Goal: Task Accomplishment & Management: Manage account settings

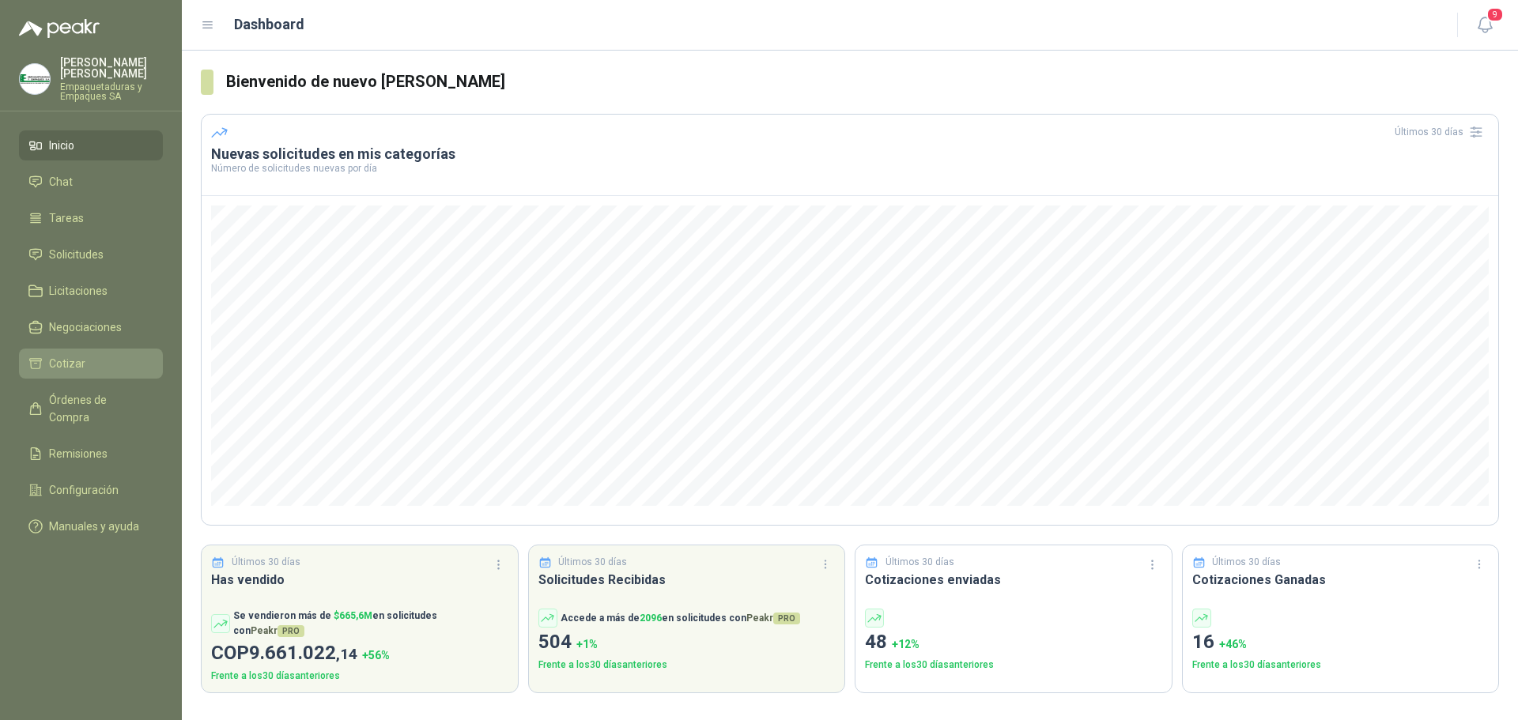
click at [78, 377] on link "Cotizar" at bounding box center [91, 364] width 144 height 30
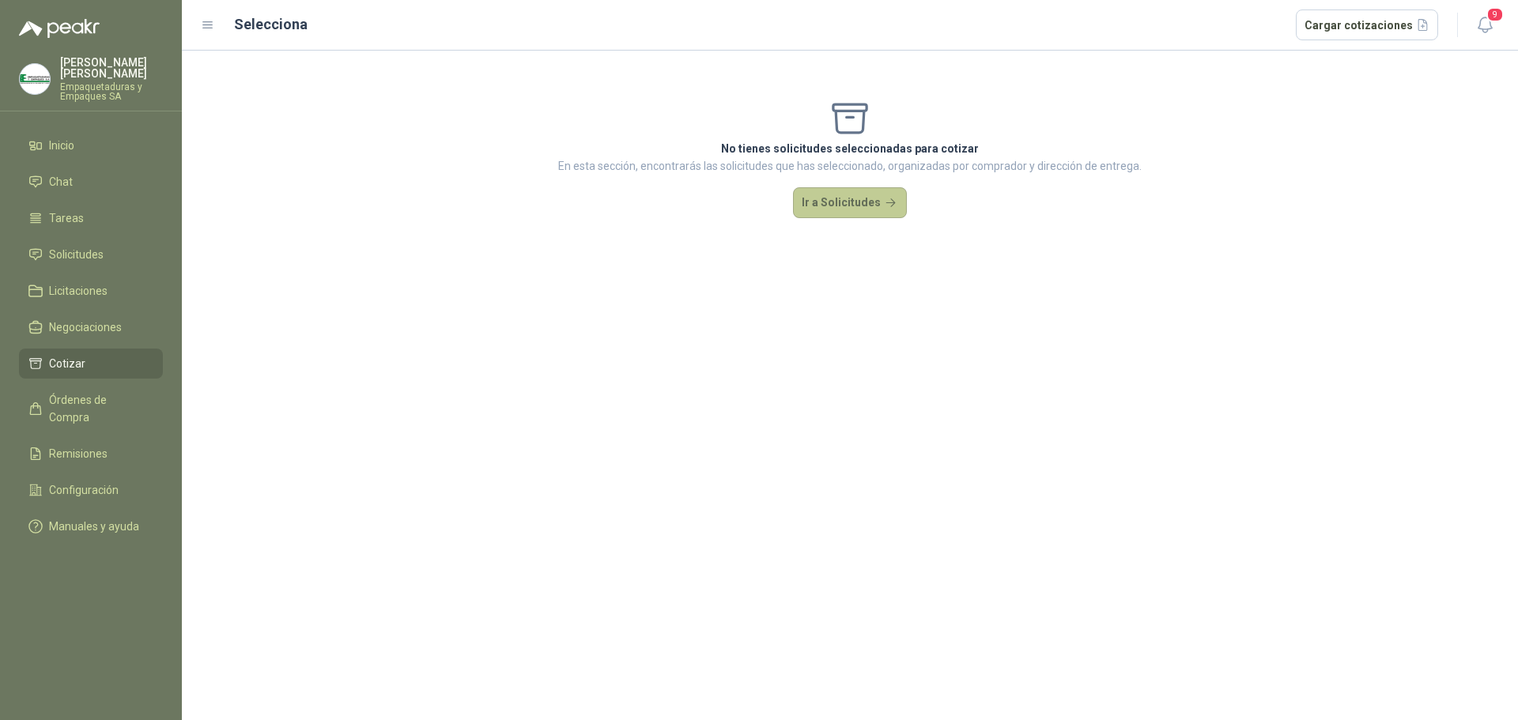
click at [817, 192] on button "Ir a Solicitudes" at bounding box center [850, 203] width 114 height 32
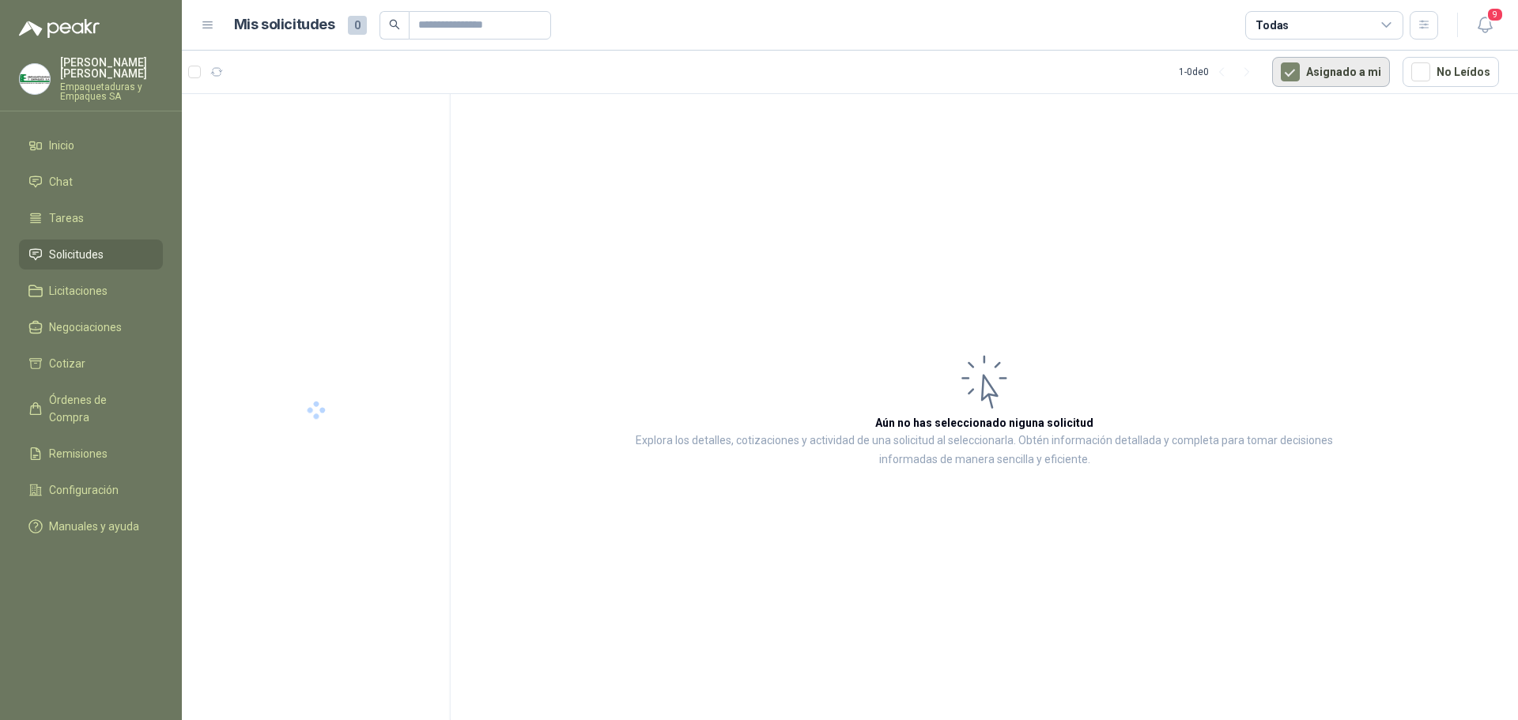
click at [1309, 76] on button "Asignado a mi" at bounding box center [1331, 72] width 118 height 30
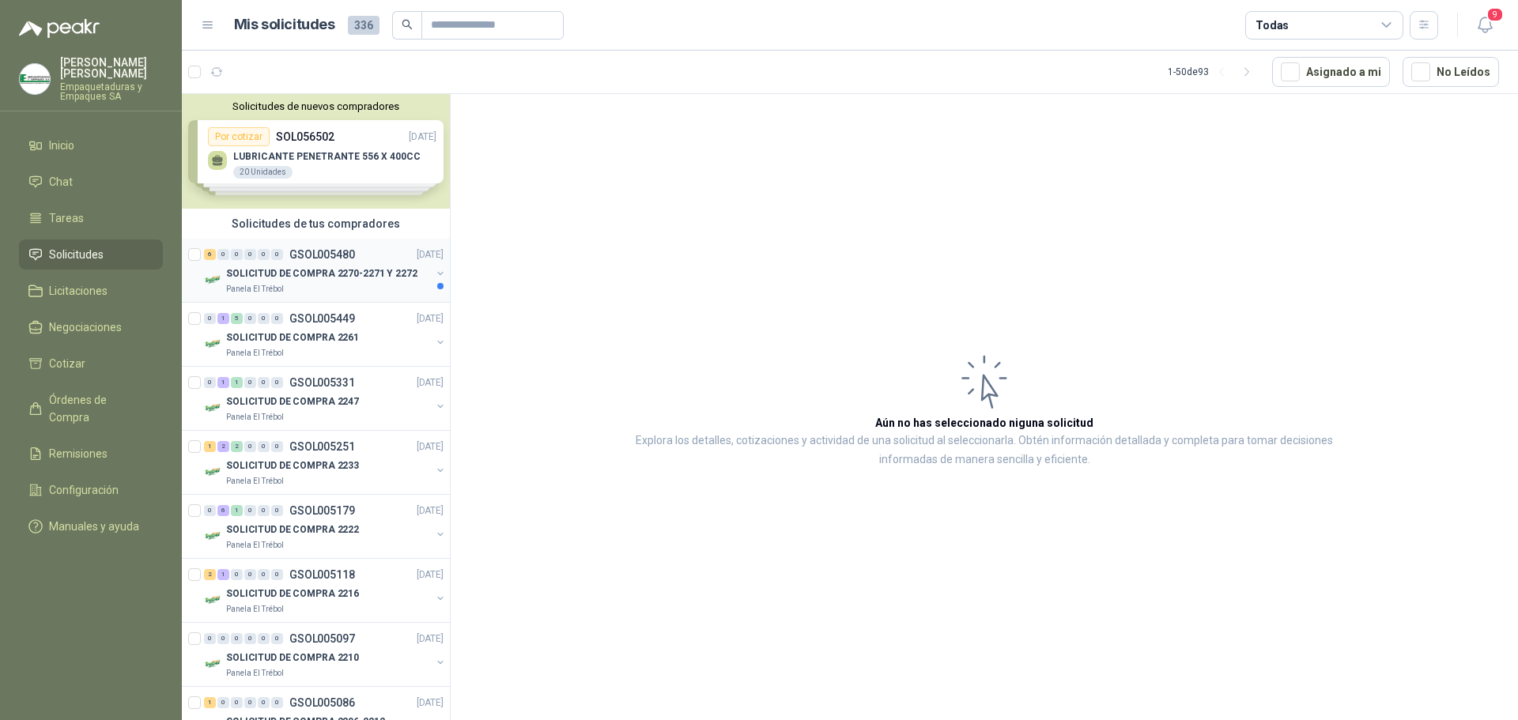
click at [361, 270] on p "SOLICITUD DE COMPRA 2270-2271 Y 2272" at bounding box center [321, 273] width 191 height 15
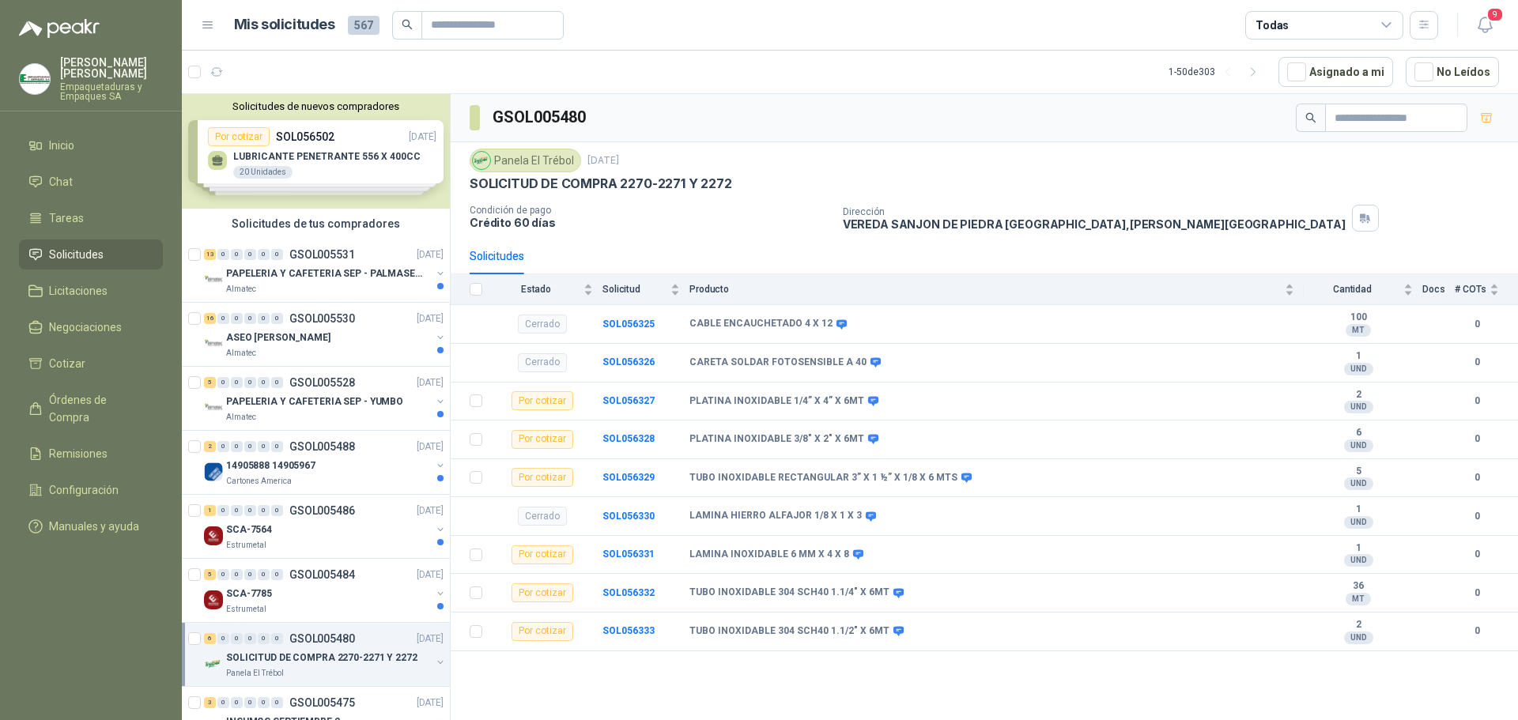
click at [486, 295] on th at bounding box center [471, 289] width 41 height 31
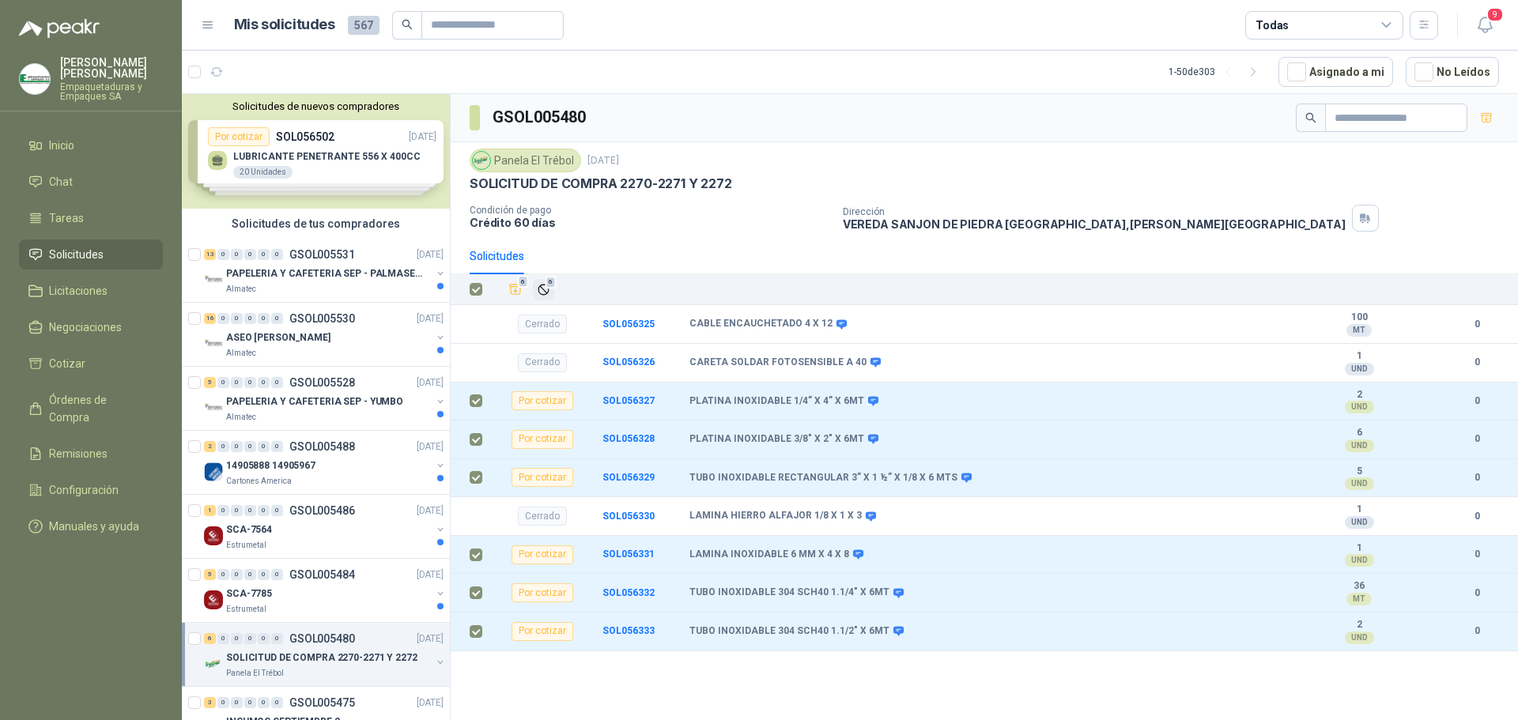
click at [549, 282] on span "6" at bounding box center [551, 282] width 11 height 13
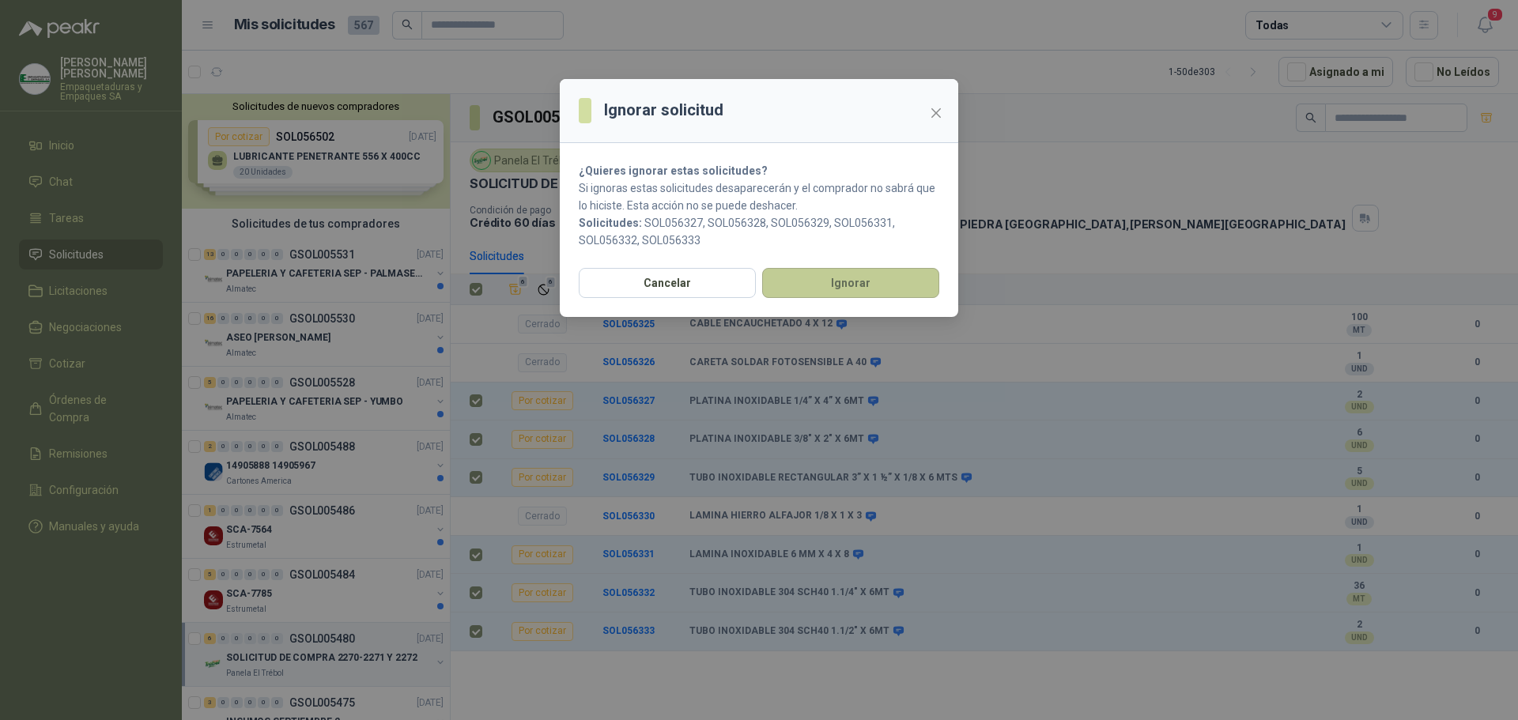
click at [806, 285] on button "Ignorar" at bounding box center [850, 283] width 177 height 30
